Goal: Navigation & Orientation: Find specific page/section

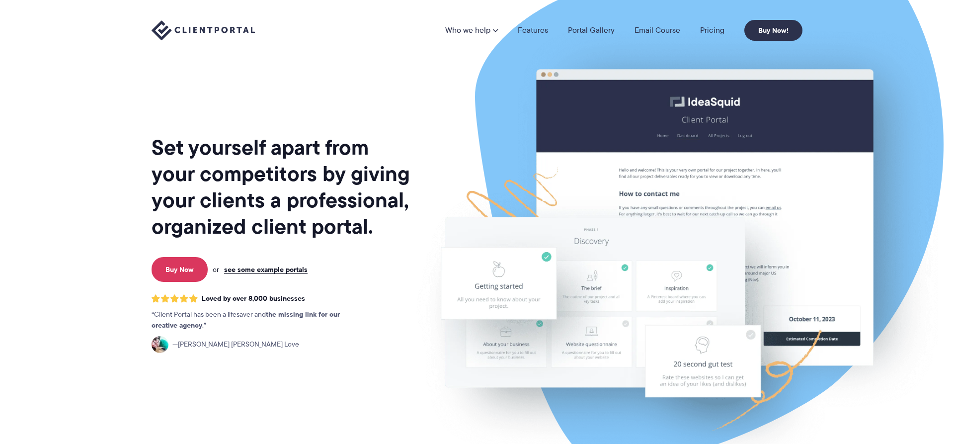
click at [544, 34] on link "Features" at bounding box center [533, 30] width 30 height 8
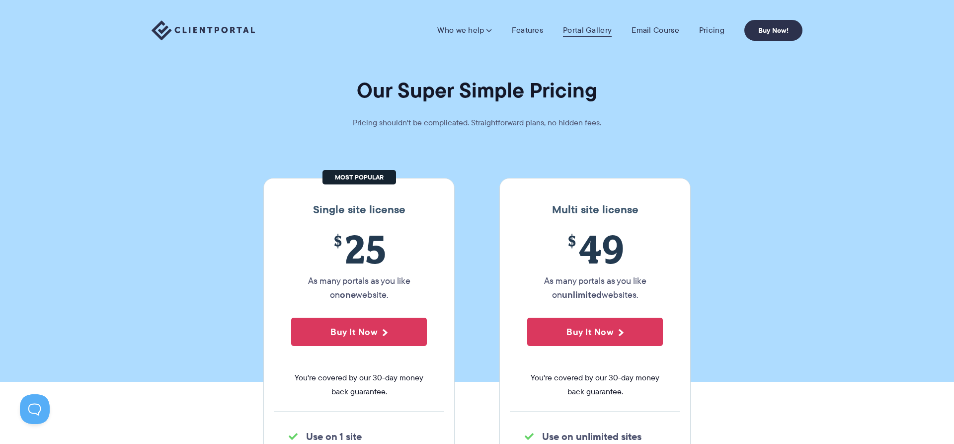
click at [578, 33] on link "Portal Gallery" at bounding box center [587, 30] width 49 height 10
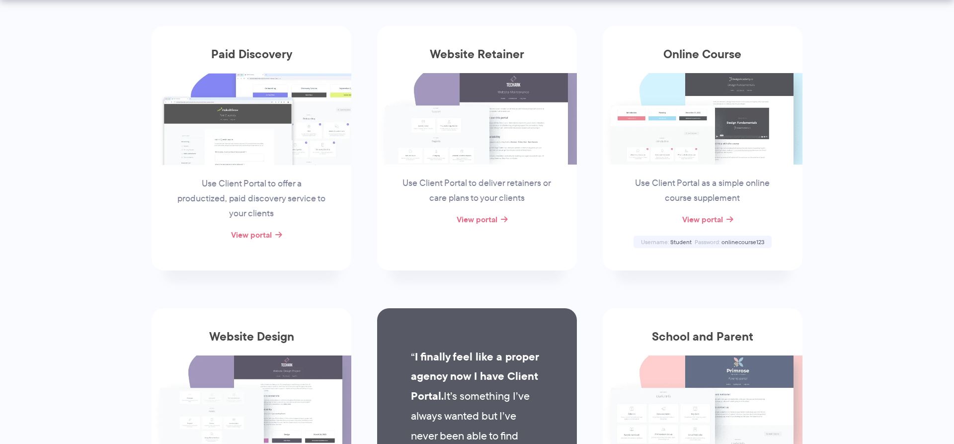
scroll to position [253, 0]
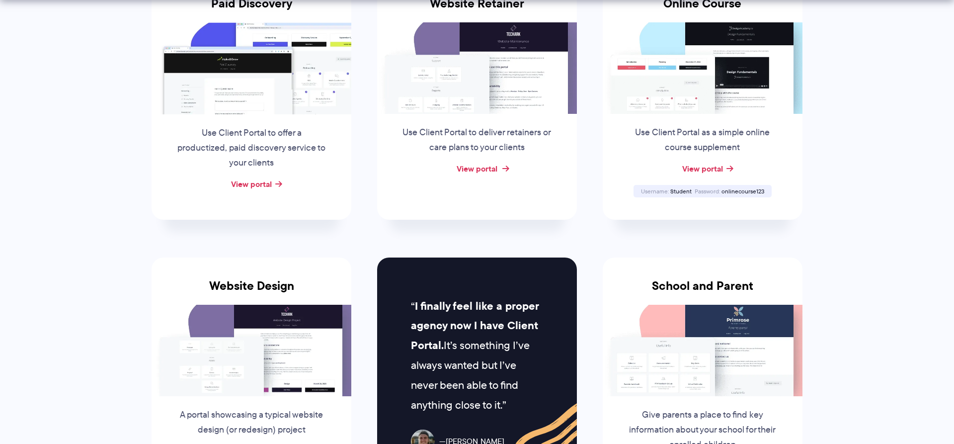
click at [494, 174] on link "View portal" at bounding box center [477, 168] width 41 height 12
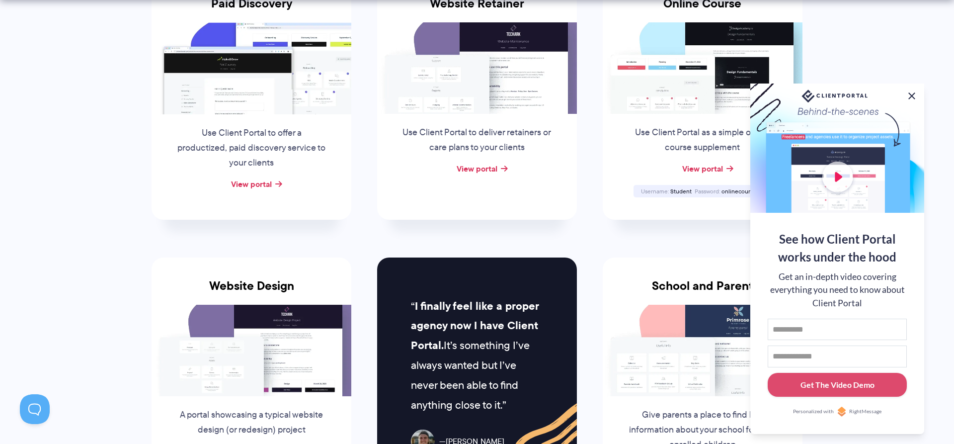
click at [914, 94] on button at bounding box center [912, 96] width 12 height 12
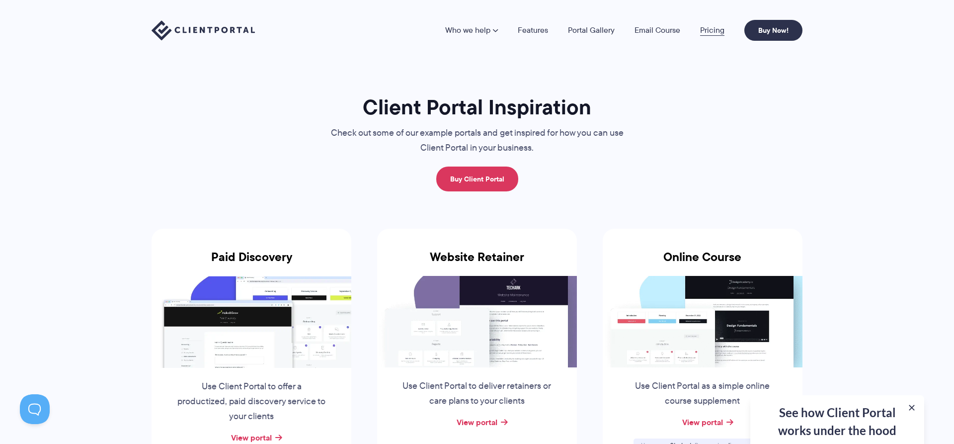
click at [703, 33] on link "Pricing" at bounding box center [712, 30] width 24 height 8
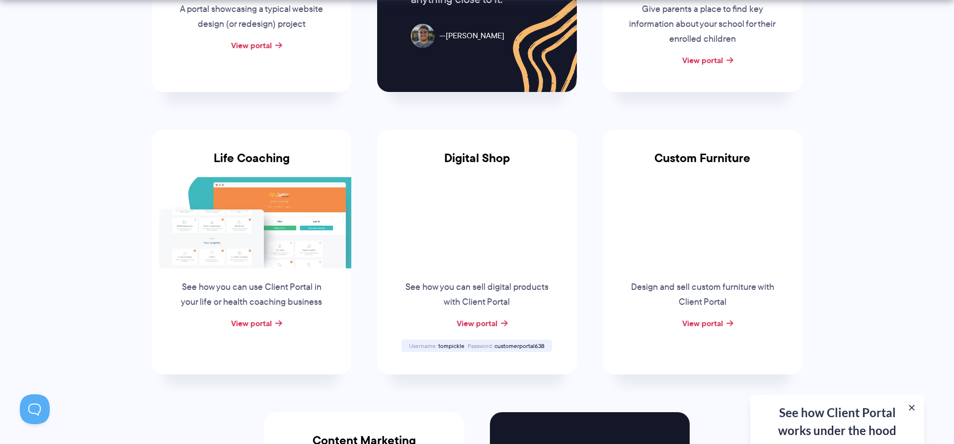
scroll to position [862, 0]
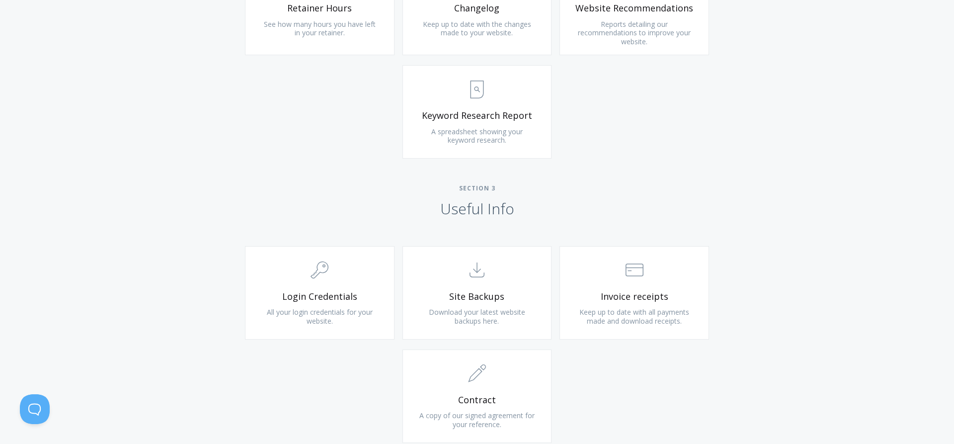
scroll to position [513, 0]
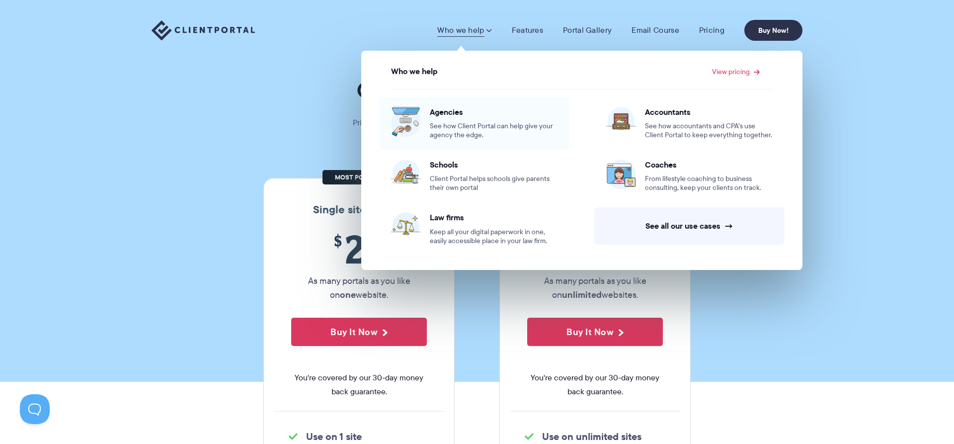
click at [450, 113] on span "Agencies" at bounding box center [494, 112] width 128 height 10
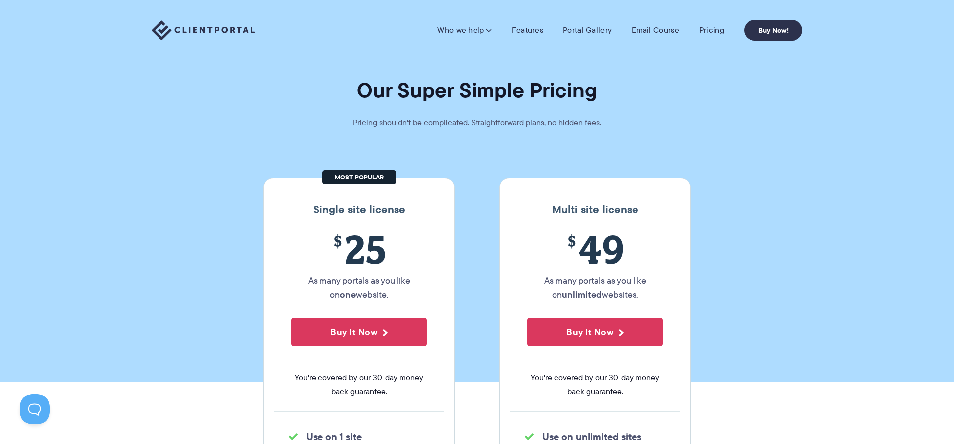
scroll to position [152, 0]
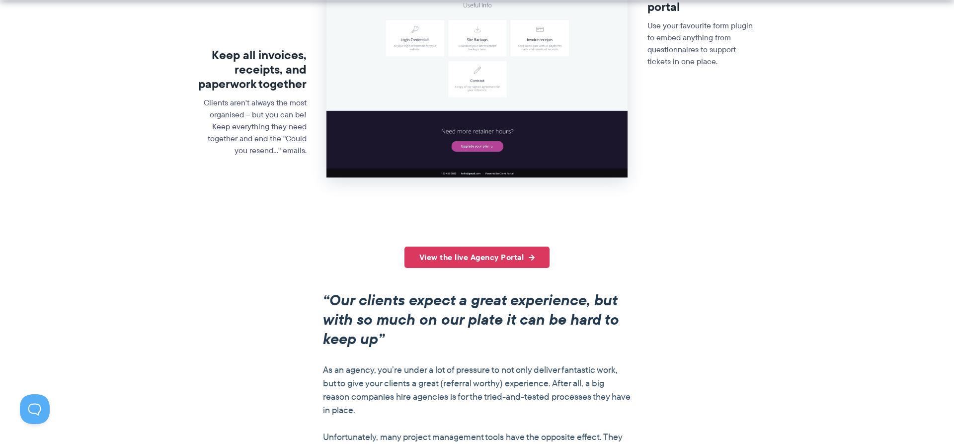
scroll to position [760, 0]
